Goal: Task Accomplishment & Management: Use online tool/utility

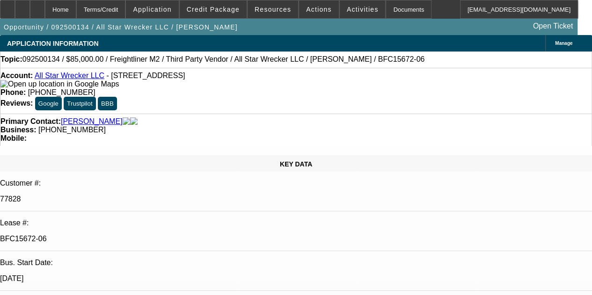
select select "0"
select select "2"
select select "0"
select select "6"
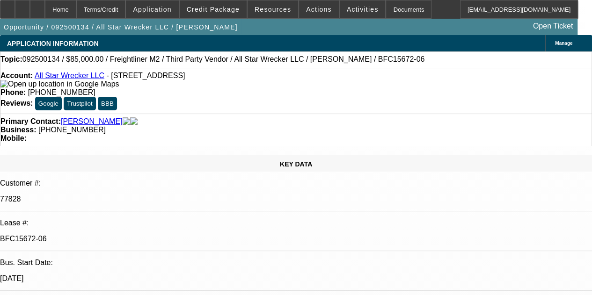
select select "0"
select select "2"
select select "0"
select select "6"
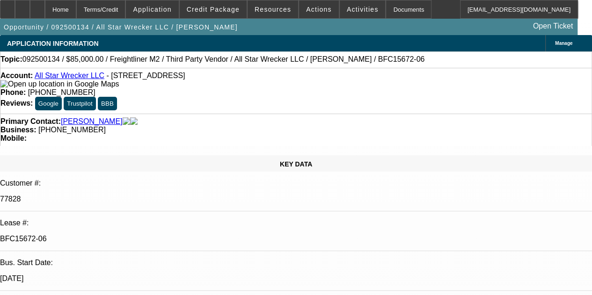
select select "0"
select select "2"
select select "0"
select select "6"
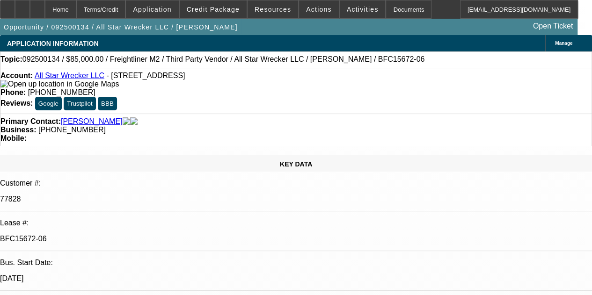
select select "0"
select select "6"
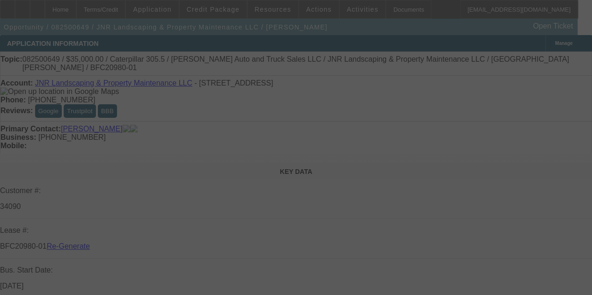
select select "4"
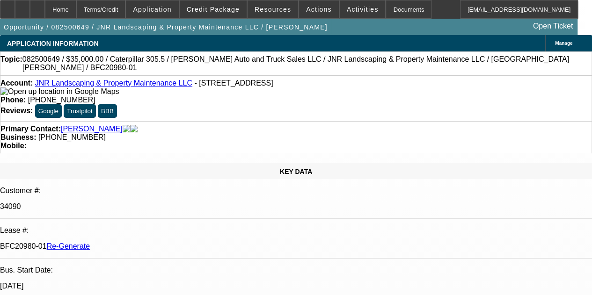
select select "0"
select select "6"
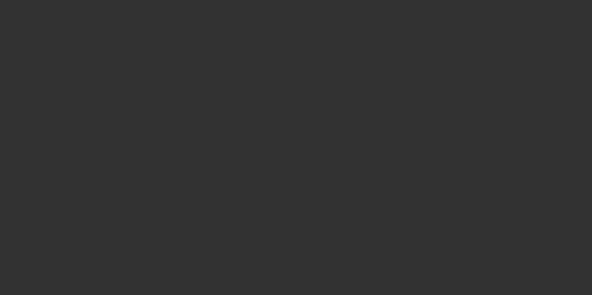
select select "3"
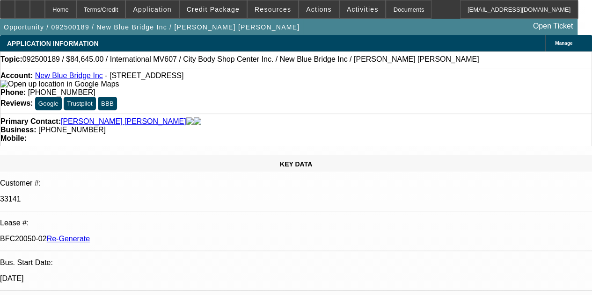
select select "0"
select select "2"
select select "0.1"
select select "4"
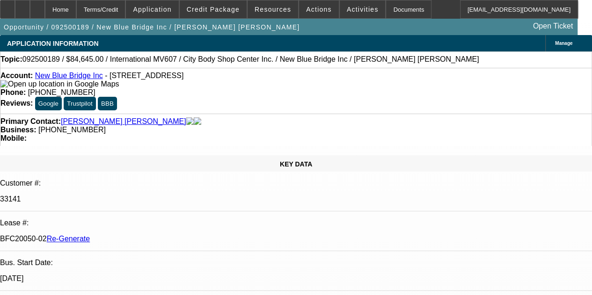
click at [391, 8] on div "Documents" at bounding box center [408, 9] width 46 height 19
